Goal: Use online tool/utility: Utilize a website feature to perform a specific function

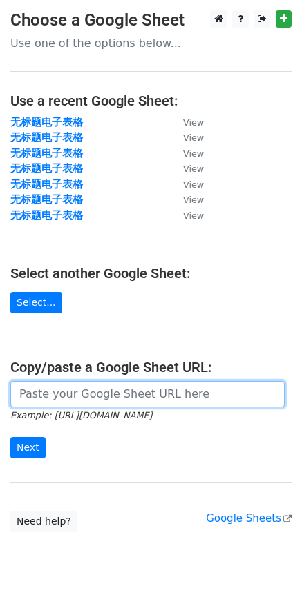
click at [114, 393] on input "url" at bounding box center [147, 394] width 274 height 26
paste input "[URL][DOMAIN_NAME]"
type input "[URL][DOMAIN_NAME]"
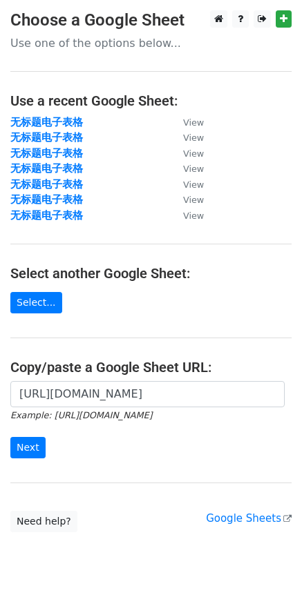
click at [19, 436] on form "[URL][DOMAIN_NAME] Example: [URL][DOMAIN_NAME] Next" at bounding box center [150, 419] width 281 height 77
click at [23, 442] on input "Next" at bounding box center [27, 447] width 35 height 21
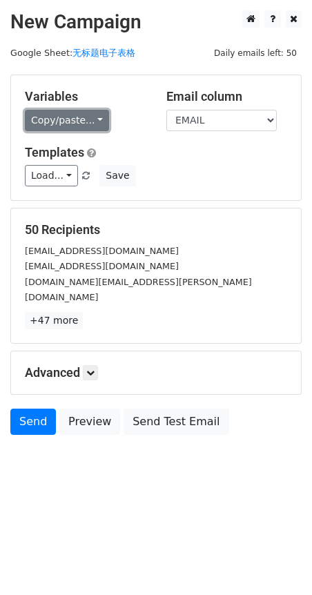
drag, startPoint x: 52, startPoint y: 117, endPoint x: 60, endPoint y: 175, distance: 58.6
click at [52, 118] on link "Copy/paste..." at bounding box center [67, 120] width 84 height 21
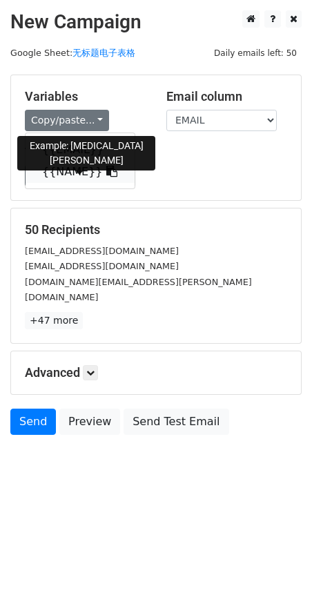
click at [60, 175] on link "{{NAME}}" at bounding box center [80, 172] width 109 height 22
